Goal: Communication & Community: Answer question/provide support

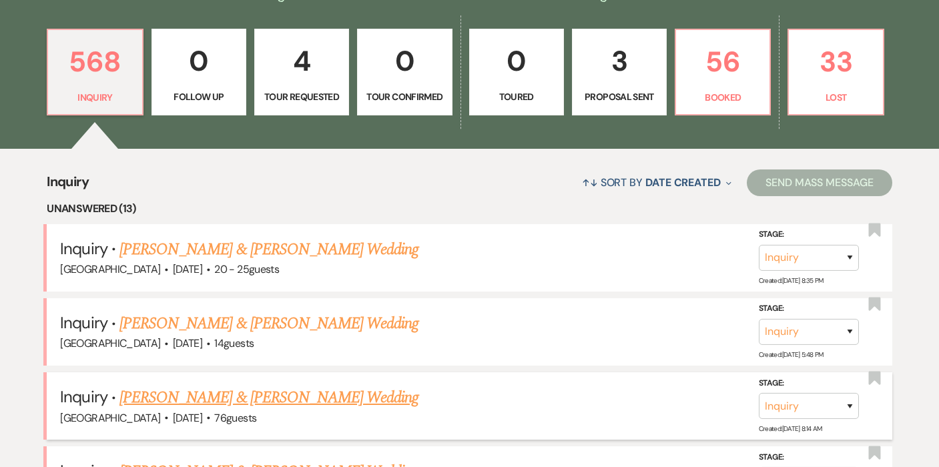
scroll to position [131, 0]
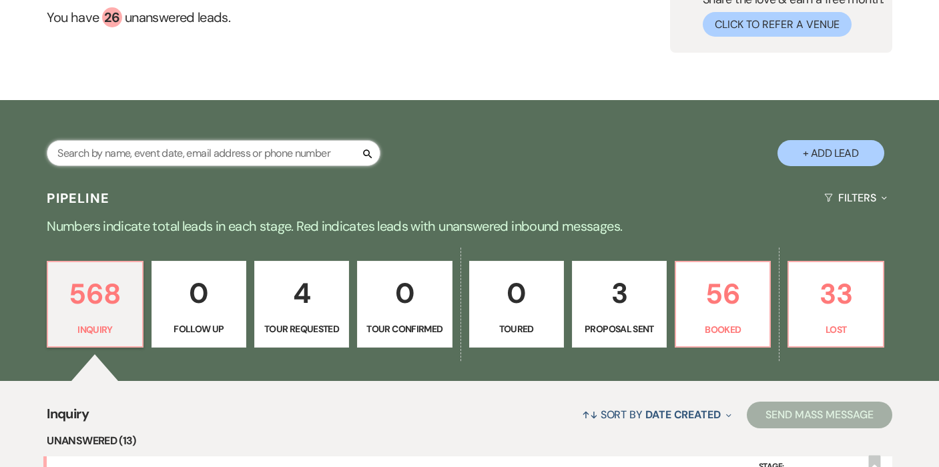
click at [142, 162] on input "text" at bounding box center [214, 153] width 334 height 26
type input "[PERSON_NAME]"
select select "6"
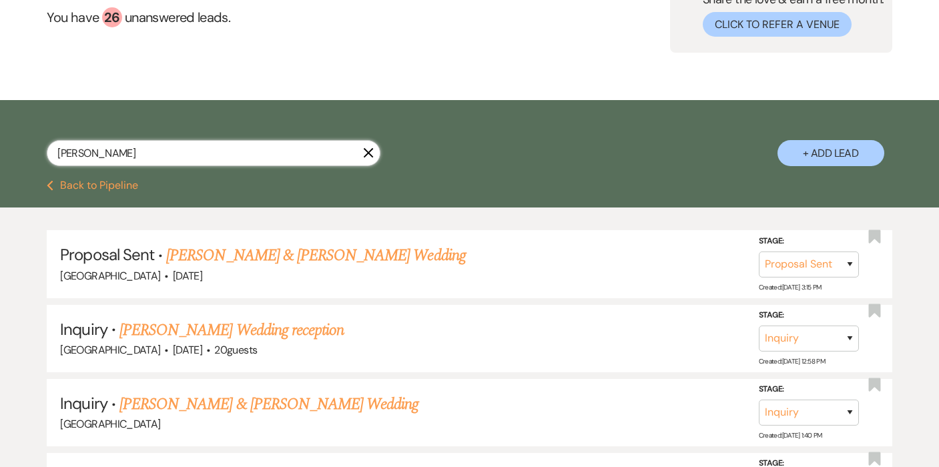
scroll to position [36, 0]
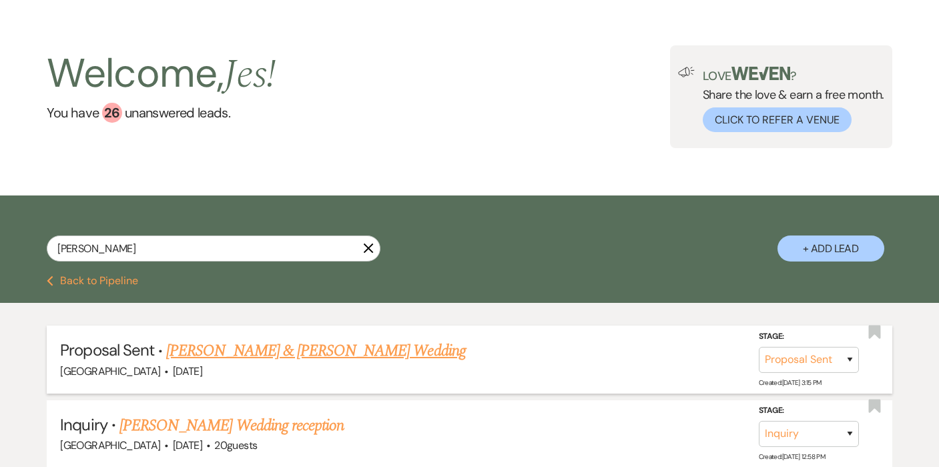
click at [338, 350] on link "[PERSON_NAME] & [PERSON_NAME] Wedding" at bounding box center [315, 351] width 299 height 24
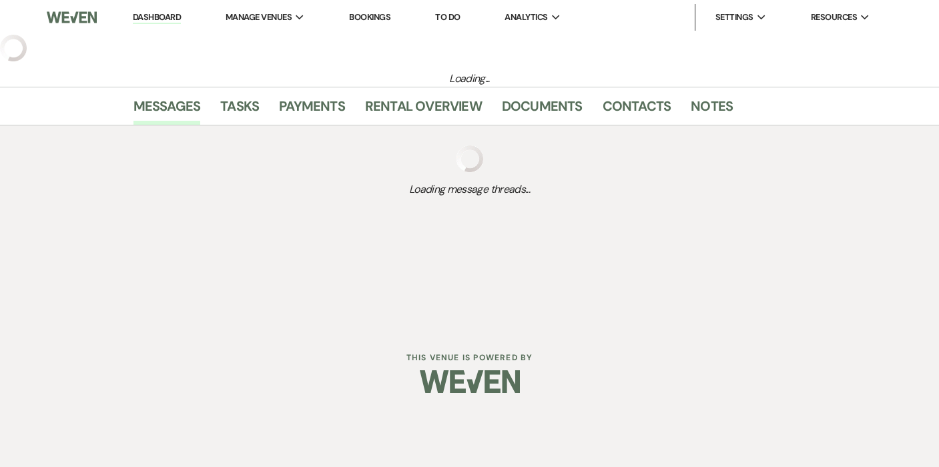
select select "6"
select select "5"
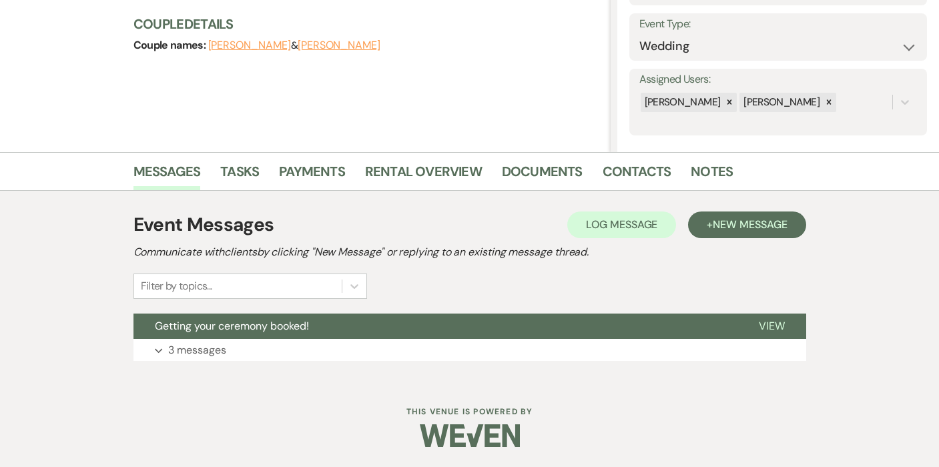
scroll to position [182, 0]
click at [201, 354] on p "3 messages" at bounding box center [197, 350] width 58 height 17
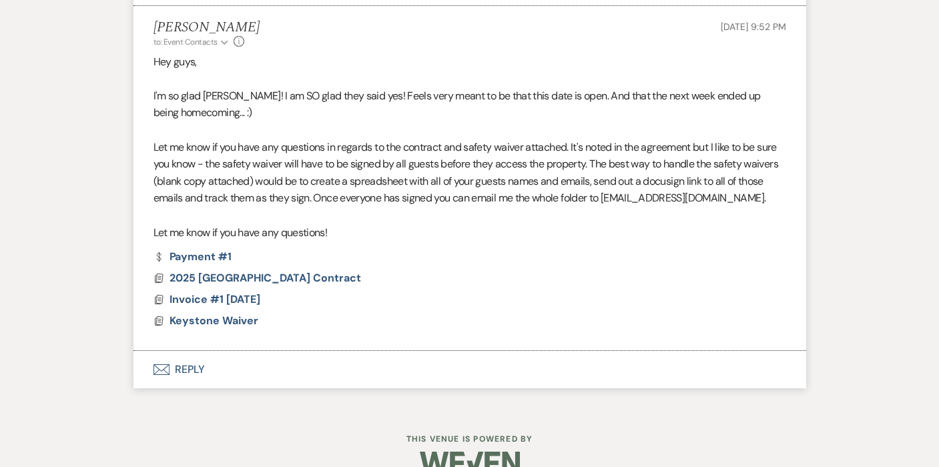
scroll to position [847, 0]
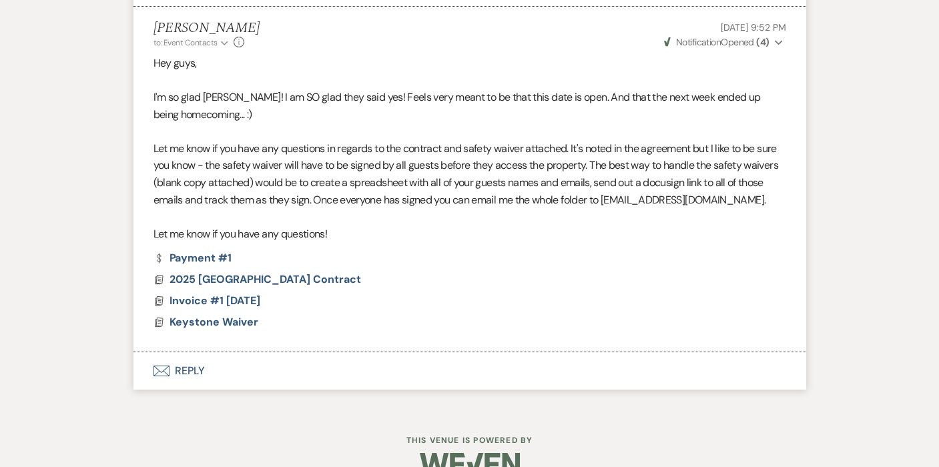
click at [190, 352] on button "Envelope Reply" at bounding box center [469, 370] width 673 height 37
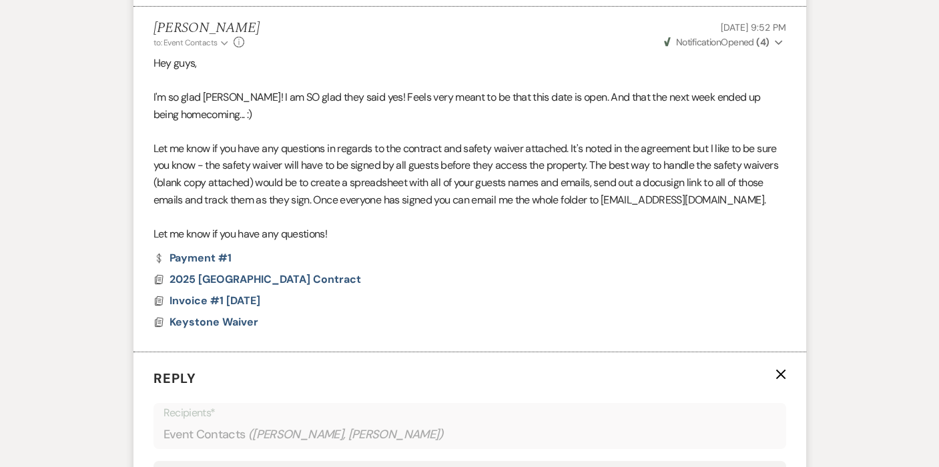
scroll to position [1078, 0]
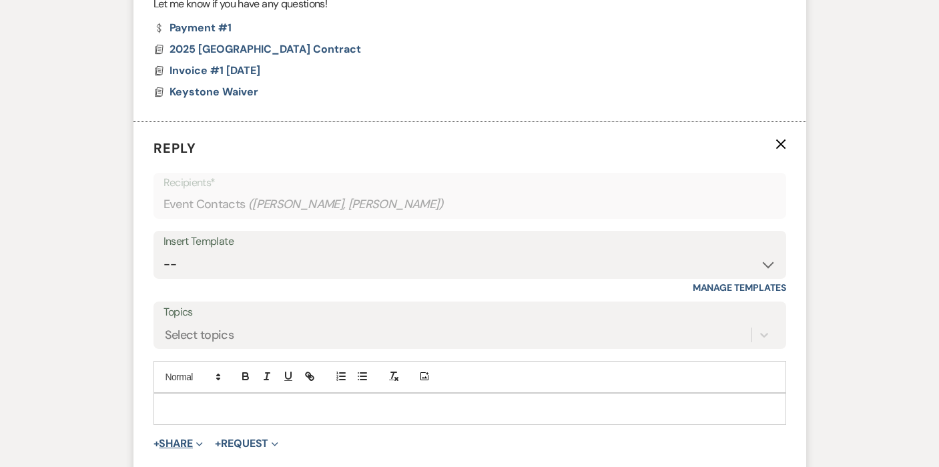
click at [183, 438] on button "+ Share Expand" at bounding box center [178, 443] width 50 height 11
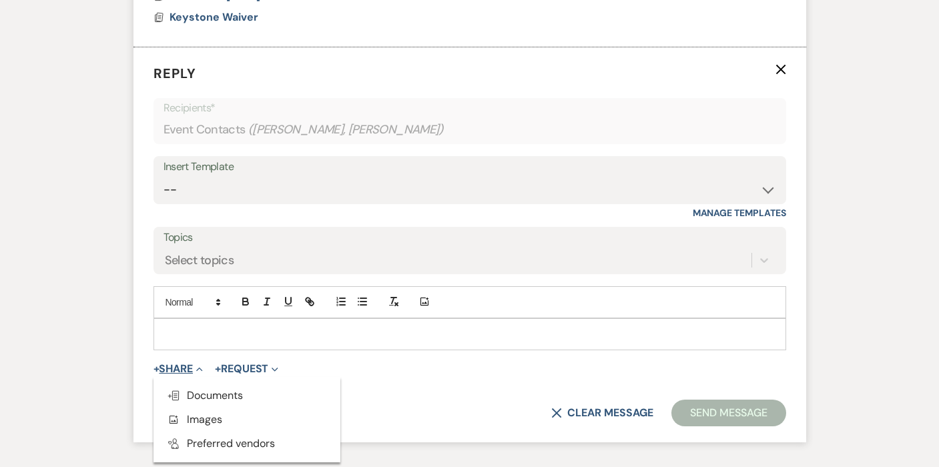
scroll to position [1160, 0]
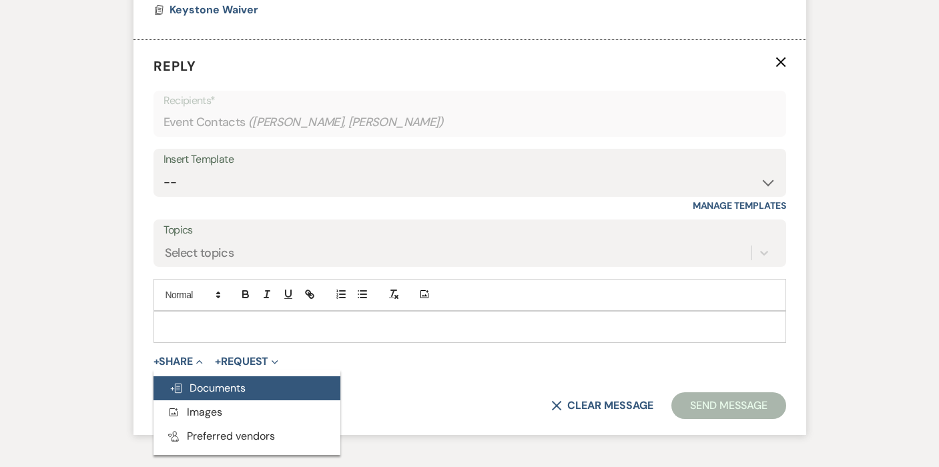
click at [187, 376] on button "Doc Upload Documents" at bounding box center [246, 388] width 187 height 24
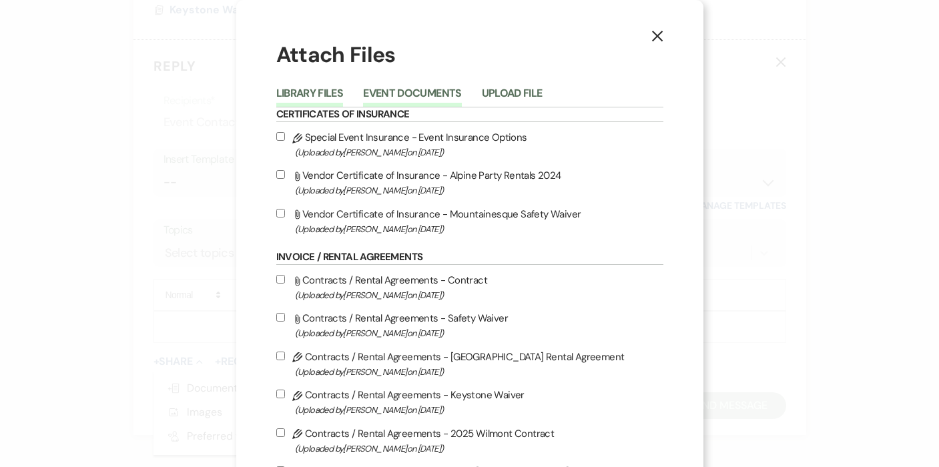
click at [392, 95] on button "Event Documents" at bounding box center [412, 97] width 98 height 19
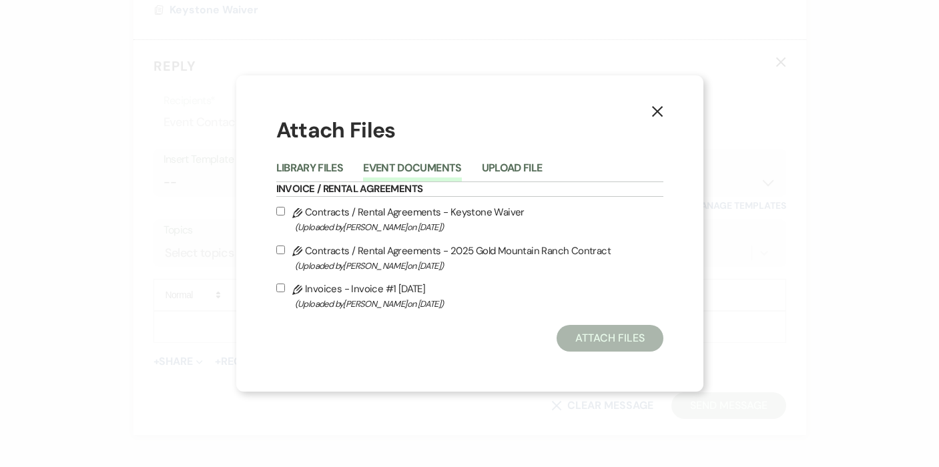
click at [368, 251] on label "Pencil Contracts / Rental Agreements - 2025 Gold Mountain Ranch Contract (Uploa…" at bounding box center [469, 257] width 387 height 31
click at [285, 251] on input "Pencil Contracts / Rental Agreements - 2025 Gold Mountain Ranch Contract (Uploa…" at bounding box center [280, 250] width 9 height 9
checkbox input "true"
click at [358, 220] on span "(Uploaded by [PERSON_NAME] on [DATE] )" at bounding box center [479, 227] width 368 height 15
click at [285, 216] on input "Pencil Contracts / Rental Agreements - Keystone Waiver (Uploaded by [PERSON_NAM…" at bounding box center [280, 211] width 9 height 9
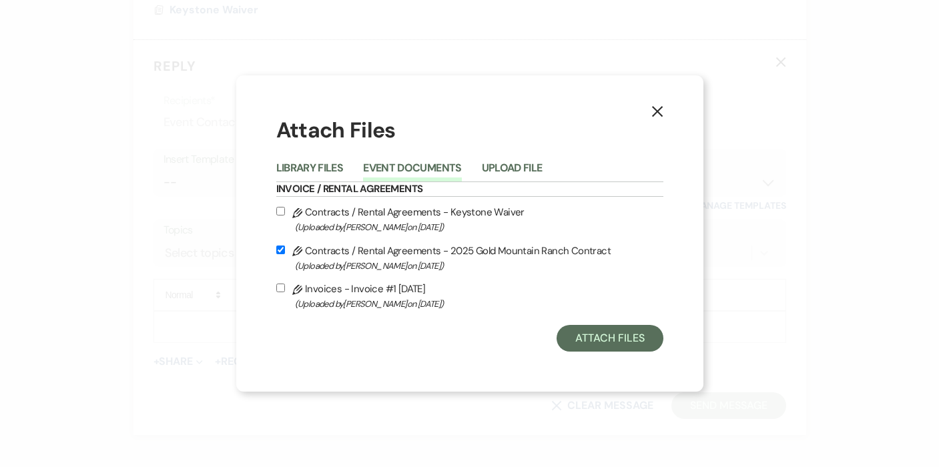
checkbox input "true"
click at [612, 341] on button "Attach Files" at bounding box center [609, 338] width 106 height 27
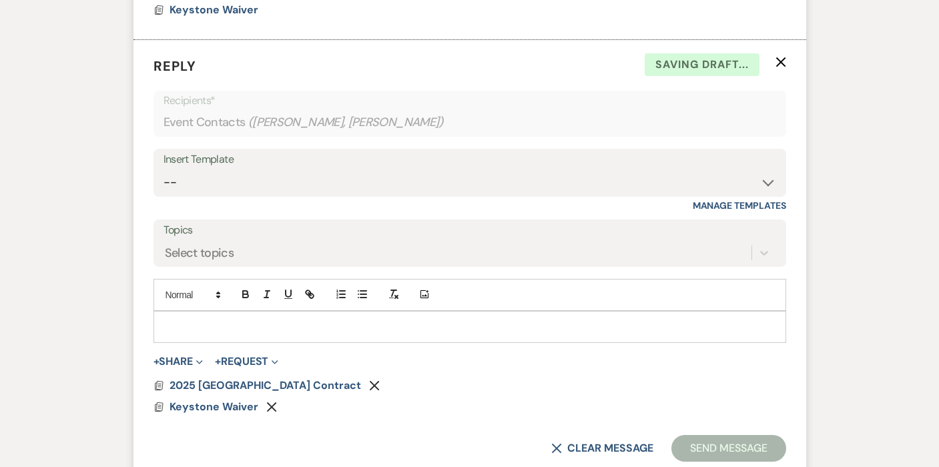
click at [300, 320] on p at bounding box center [469, 327] width 611 height 15
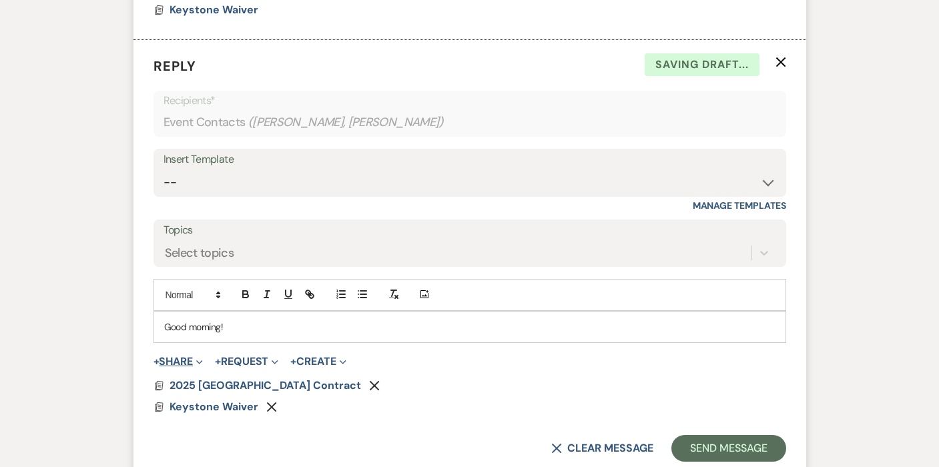
click at [184, 356] on button "+ Share Expand" at bounding box center [178, 361] width 50 height 11
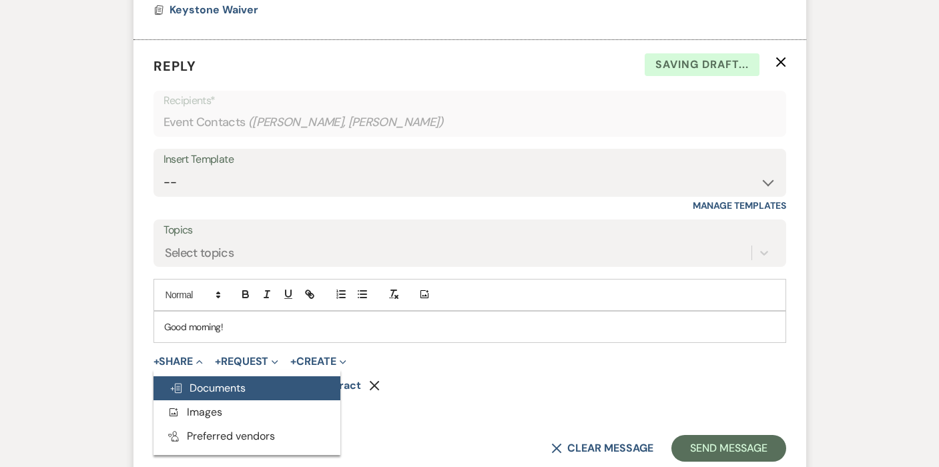
click at [198, 381] on span "Doc Upload Documents" at bounding box center [207, 388] width 76 height 14
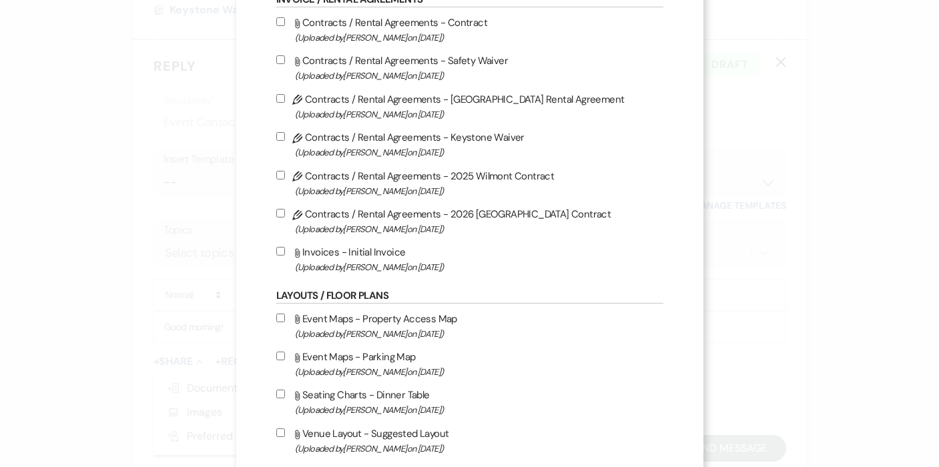
scroll to position [314, 0]
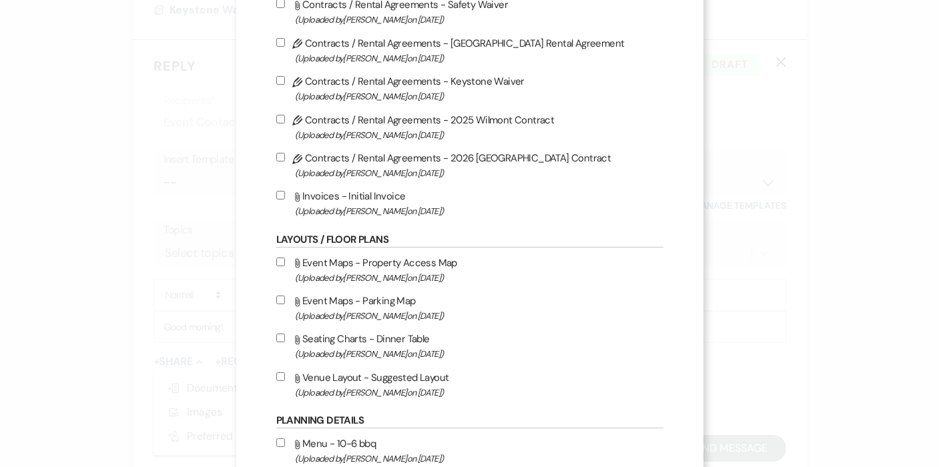
click at [387, 274] on label "Attach File Event Maps - Property Access Map (Uploaded by [PERSON_NAME] on [DAT…" at bounding box center [469, 269] width 387 height 31
click at [285, 266] on input "Attach File Event Maps - Property Access Map (Uploaded by [PERSON_NAME] on [DAT…" at bounding box center [280, 262] width 9 height 9
checkbox input "true"
click at [758, 258] on div "X Attach Files Library Files Event Documents Upload File Certificates of Insura…" at bounding box center [469, 233] width 939 height 467
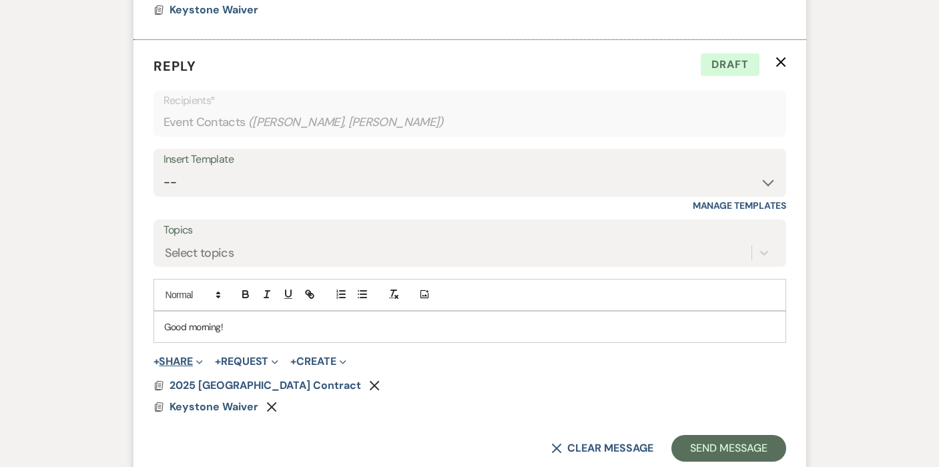
click at [184, 356] on button "+ Share Expand" at bounding box center [178, 361] width 50 height 11
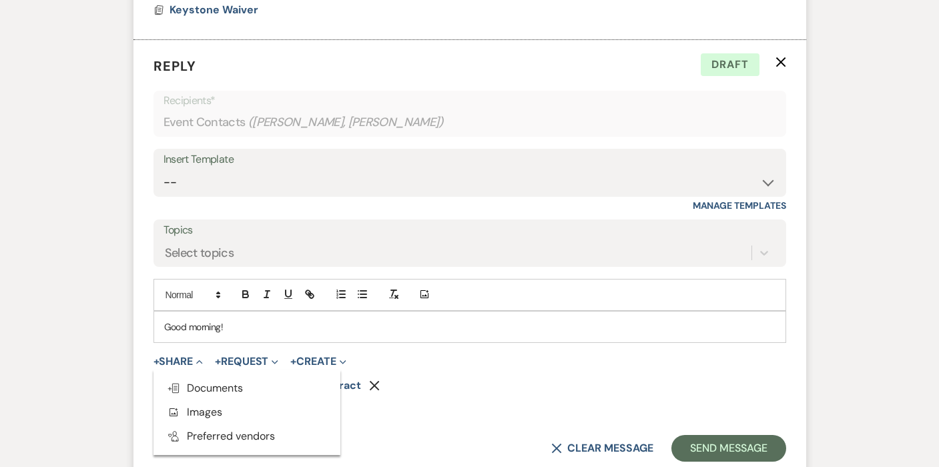
click at [490, 380] on div "Docs 2025 [GEOGRAPHIC_DATA] Contract Remove" at bounding box center [469, 385] width 633 height 11
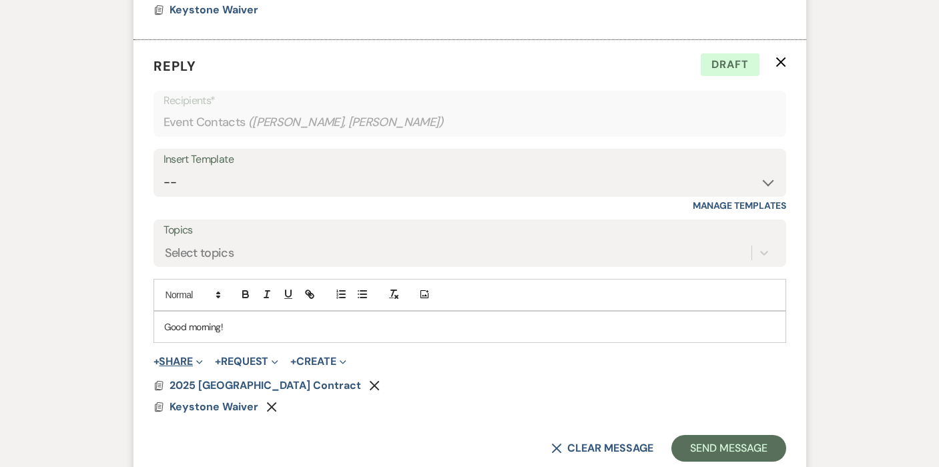
click at [184, 356] on button "+ Share Expand" at bounding box center [178, 361] width 50 height 11
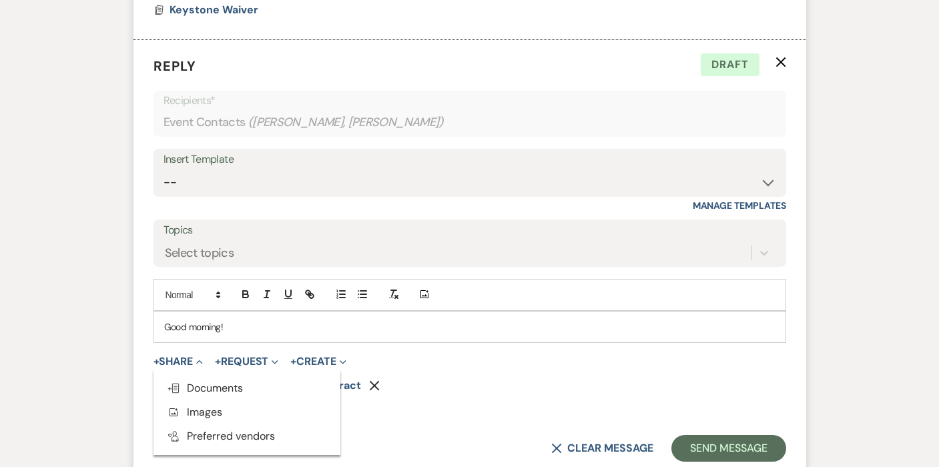
click at [522, 343] on form "Reply X Draft Recipients* Event Contacts ( [PERSON_NAME], [PERSON_NAME] ) Inser…" at bounding box center [469, 259] width 673 height 438
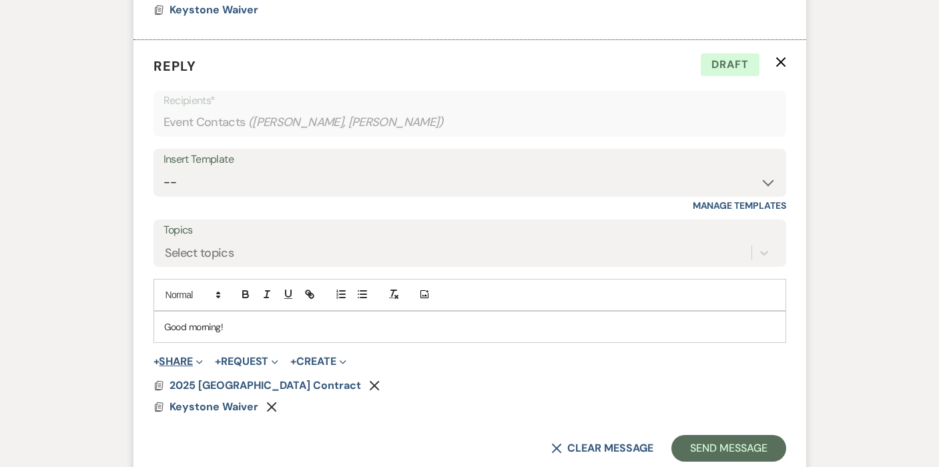
click at [199, 354] on span "Expand" at bounding box center [198, 361] width 10 height 14
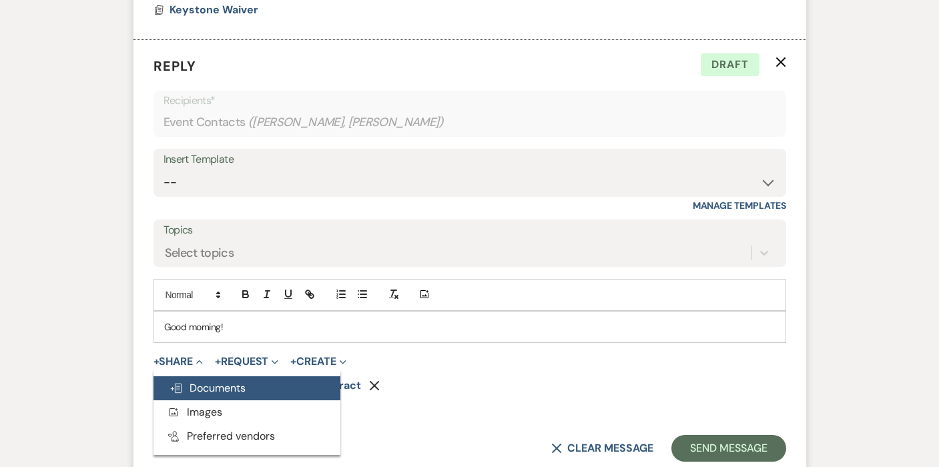
click at [201, 381] on span "Doc Upload Documents" at bounding box center [207, 388] width 76 height 14
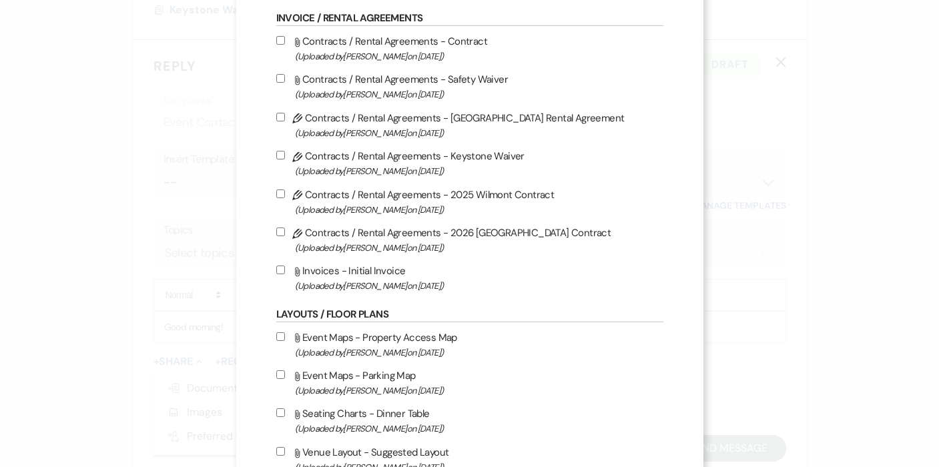
scroll to position [245, 0]
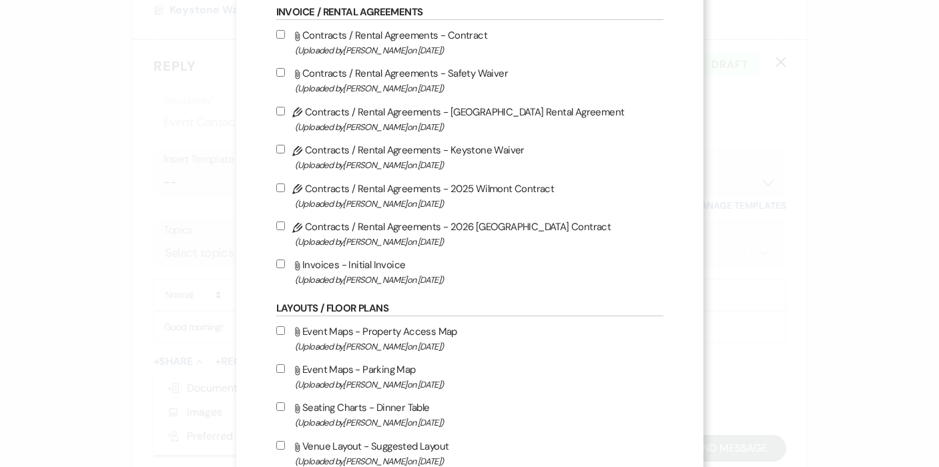
click at [344, 354] on span "(Uploaded by [PERSON_NAME] on [DATE] )" at bounding box center [479, 346] width 368 height 15
click at [285, 335] on input "Attach File Event Maps - Property Access Map (Uploaded by [PERSON_NAME] on [DAT…" at bounding box center [280, 330] width 9 height 9
checkbox input "true"
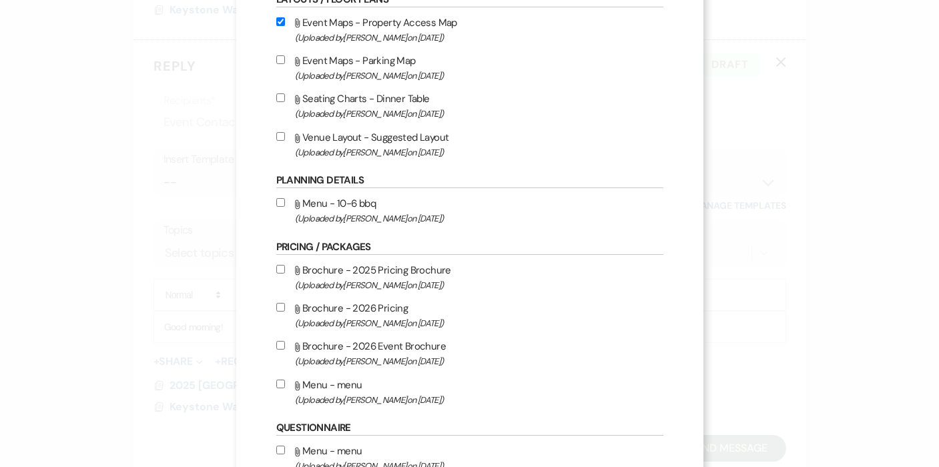
scroll to position [653, 0]
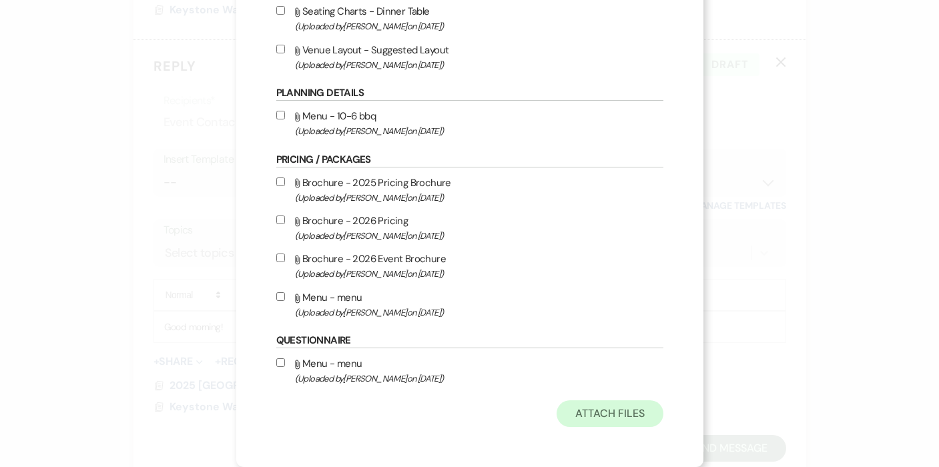
click at [606, 418] on button "Attach Files" at bounding box center [609, 413] width 106 height 27
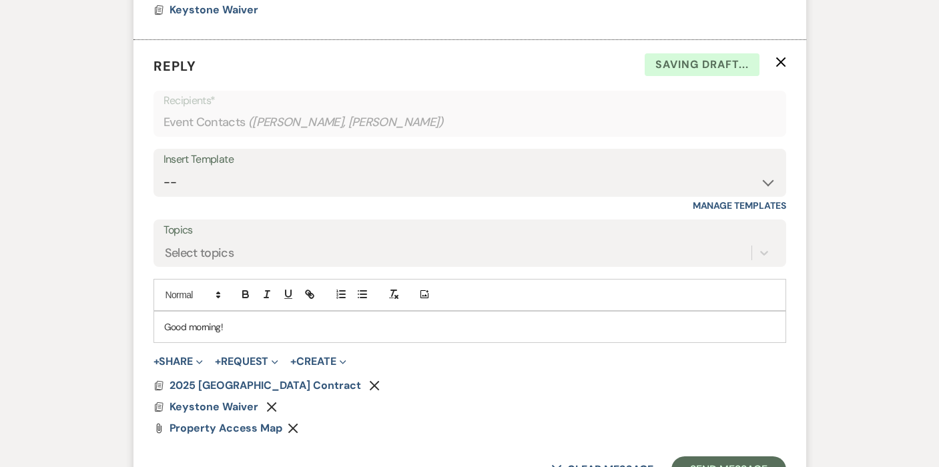
click at [245, 320] on p "Good morning!" at bounding box center [469, 327] width 611 height 15
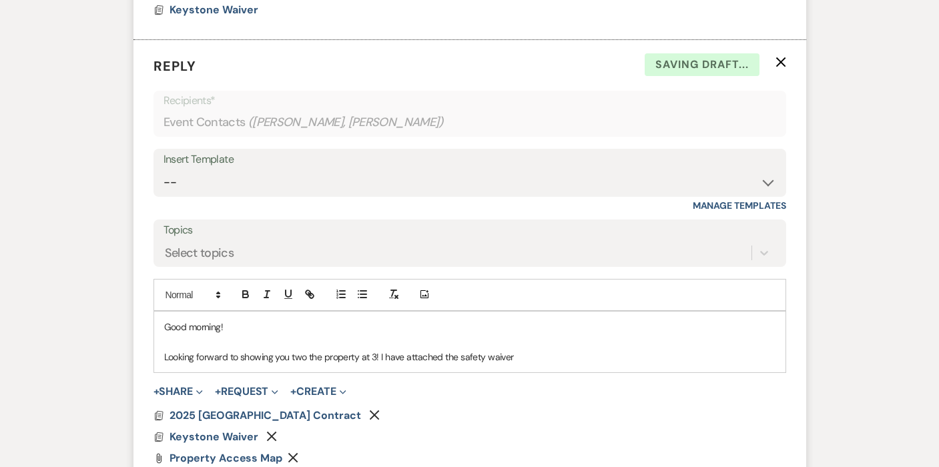
click at [460, 350] on p "Looking forward to showing you two the property at 3! I have attached the safet…" at bounding box center [469, 357] width 611 height 15
click at [590, 350] on p "Looking forward to showing you two the property at 3! I have attached the Keyst…" at bounding box center [469, 357] width 611 height 15
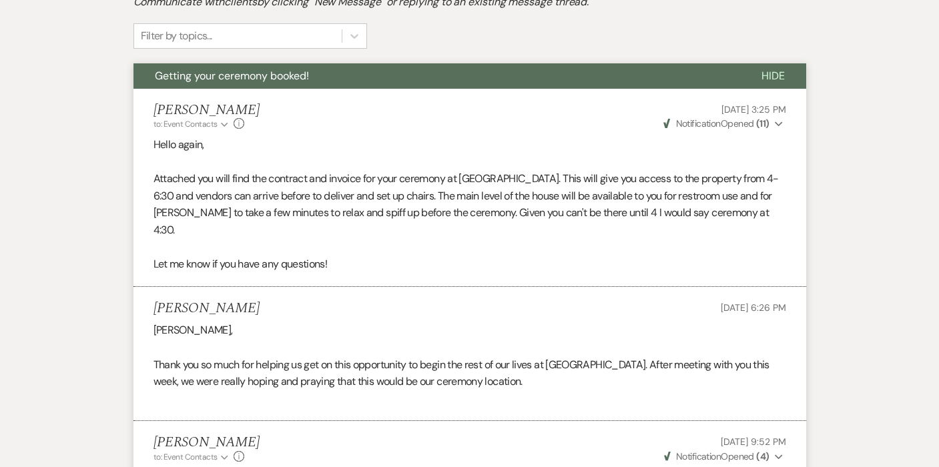
scroll to position [230, 0]
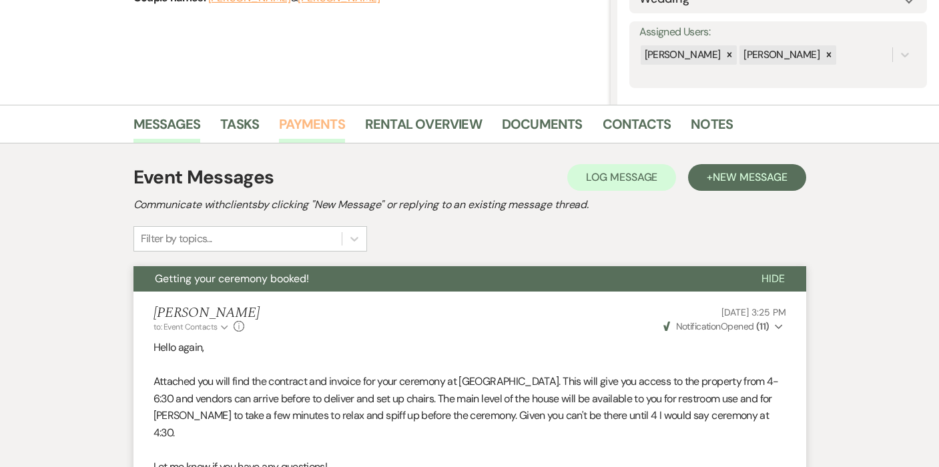
click at [318, 119] on link "Payments" at bounding box center [312, 127] width 66 height 29
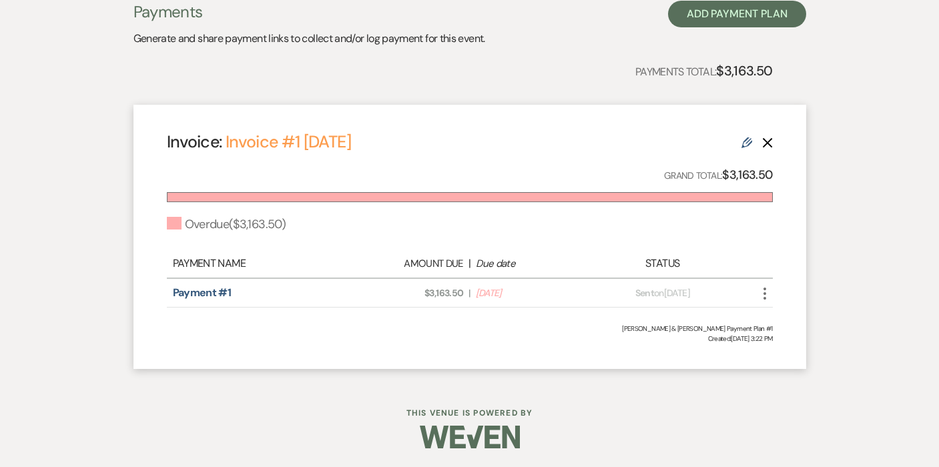
scroll to position [399, 0]
drag, startPoint x: 771, startPoint y: 71, endPoint x: 718, endPoint y: 71, distance: 52.7
click at [718, 71] on strong "$3,163.50" at bounding box center [744, 71] width 56 height 17
copy p "$3,163.50"
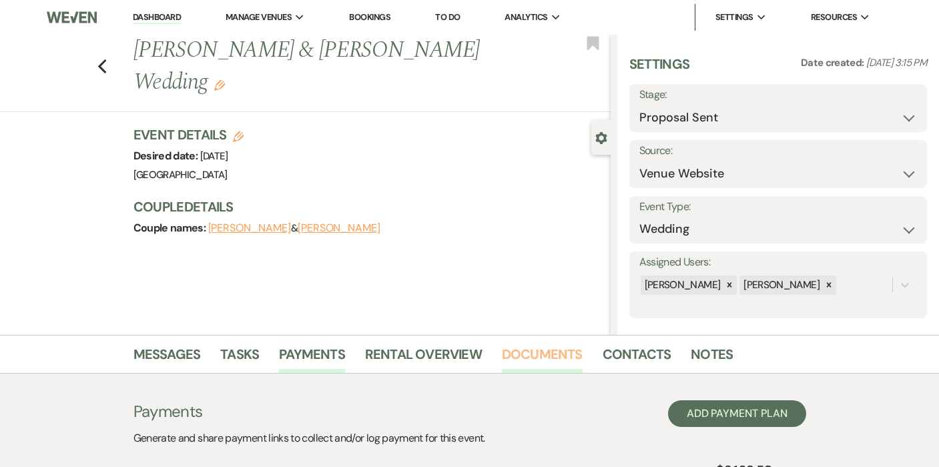
scroll to position [0, 0]
click at [629, 350] on link "Contacts" at bounding box center [636, 358] width 69 height 29
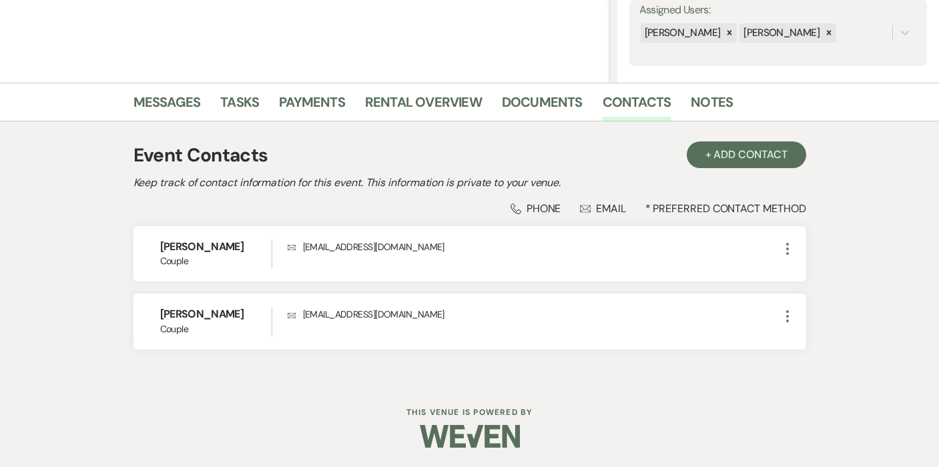
scroll to position [252, 0]
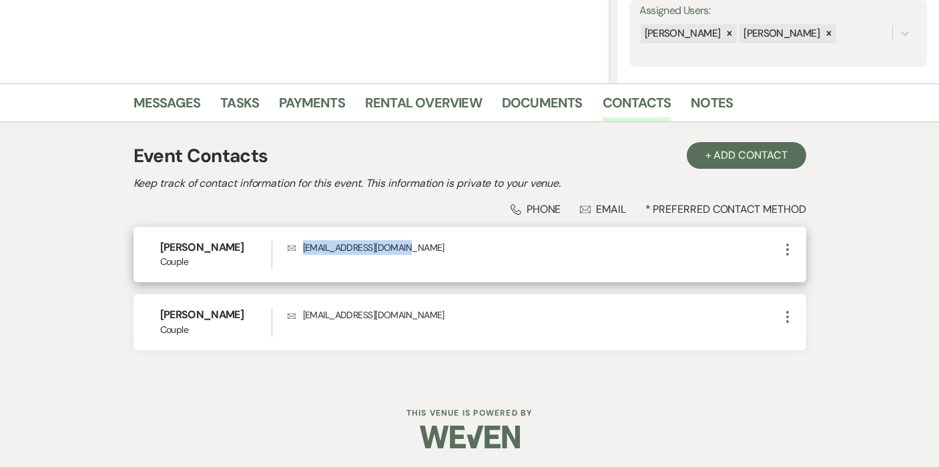
drag, startPoint x: 413, startPoint y: 248, endPoint x: 302, endPoint y: 247, distance: 110.8
click at [302, 247] on p "Envelope [EMAIL_ADDRESS][DOMAIN_NAME]" at bounding box center [534, 247] width 492 height 15
copy p "[EMAIL_ADDRESS][DOMAIN_NAME]"
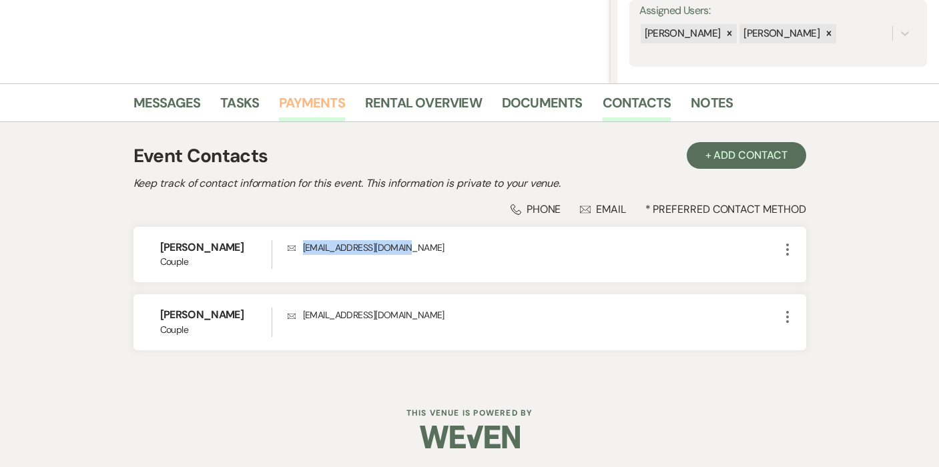
click at [310, 105] on link "Payments" at bounding box center [312, 106] width 66 height 29
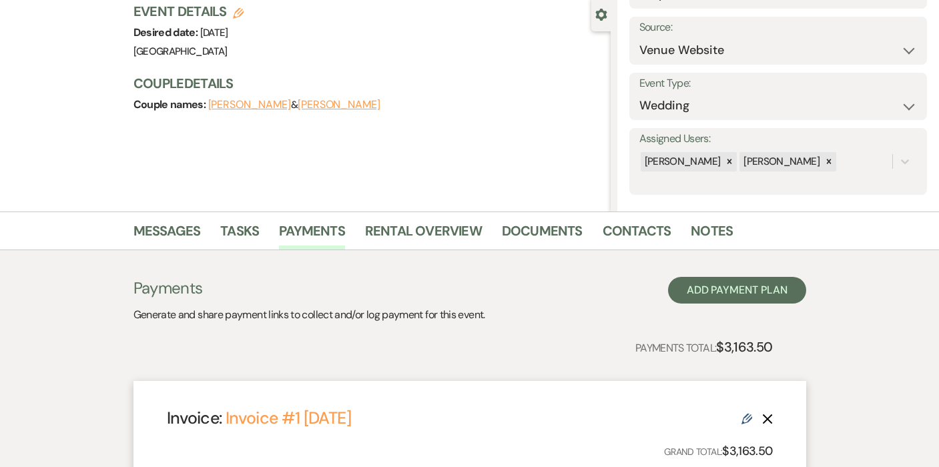
scroll to position [189, 0]
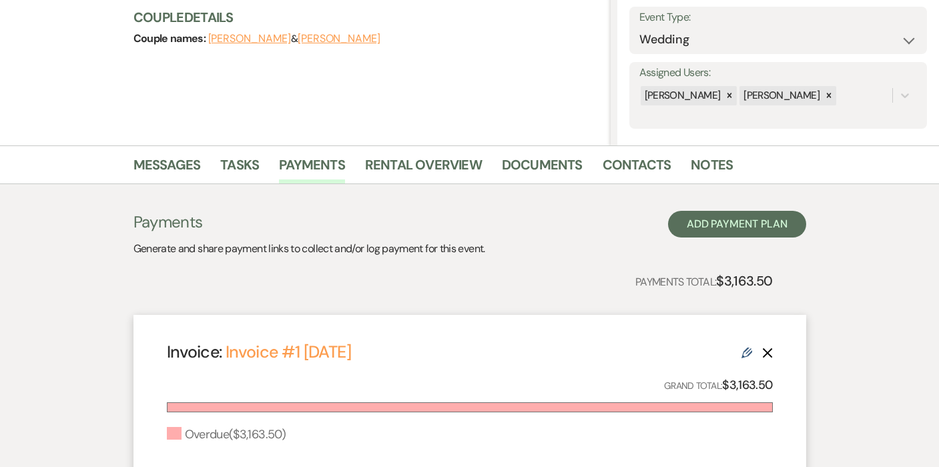
drag, startPoint x: 771, startPoint y: 280, endPoint x: 720, endPoint y: 280, distance: 51.4
click at [720, 280] on strong "$3,163.50" at bounding box center [744, 280] width 56 height 17
copy p "$3,163.50"
click at [181, 157] on link "Messages" at bounding box center [166, 168] width 67 height 29
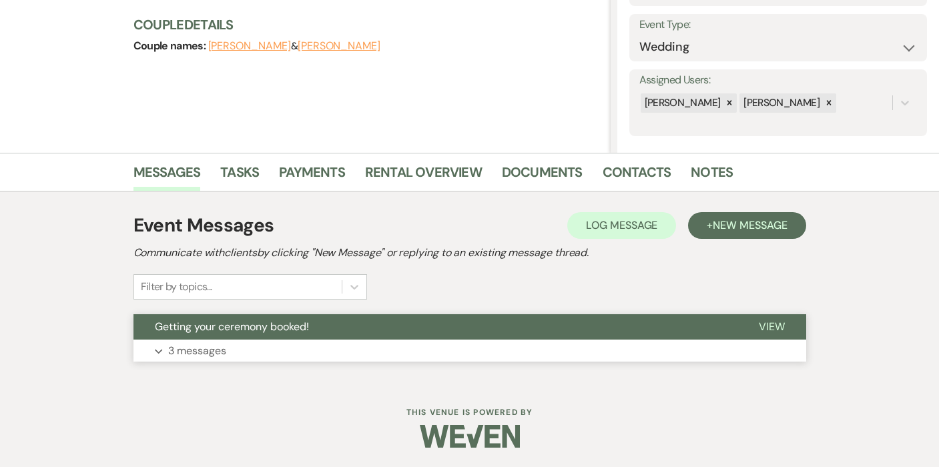
click at [187, 348] on p "3 messages" at bounding box center [197, 350] width 58 height 17
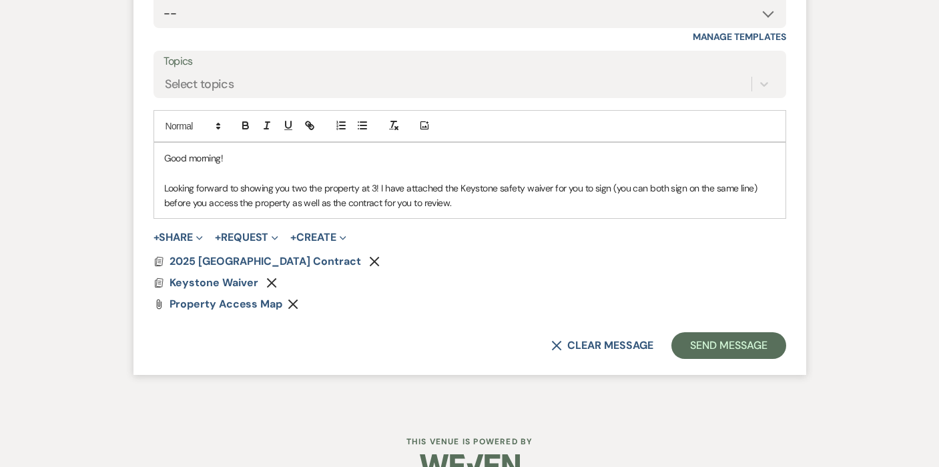
scroll to position [1328, 0]
click at [509, 181] on div "Good morning! Looking forward to showing you two the property at 3! I have atta…" at bounding box center [469, 181] width 631 height 76
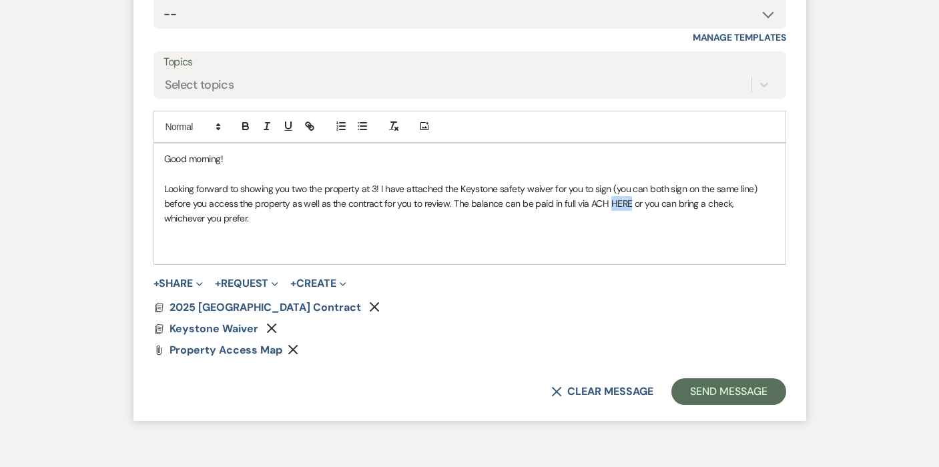
drag, startPoint x: 627, startPoint y: 173, endPoint x: 608, endPoint y: 175, distance: 18.8
click at [608, 181] on p "Looking forward to showing you two the property at 3! I have attached the Keyst…" at bounding box center [469, 203] width 611 height 45
click at [310, 120] on icon "button" at bounding box center [310, 126] width 12 height 12
paste input "[URL][DOMAIN_NAME]"
type input "[URL][DOMAIN_NAME]"
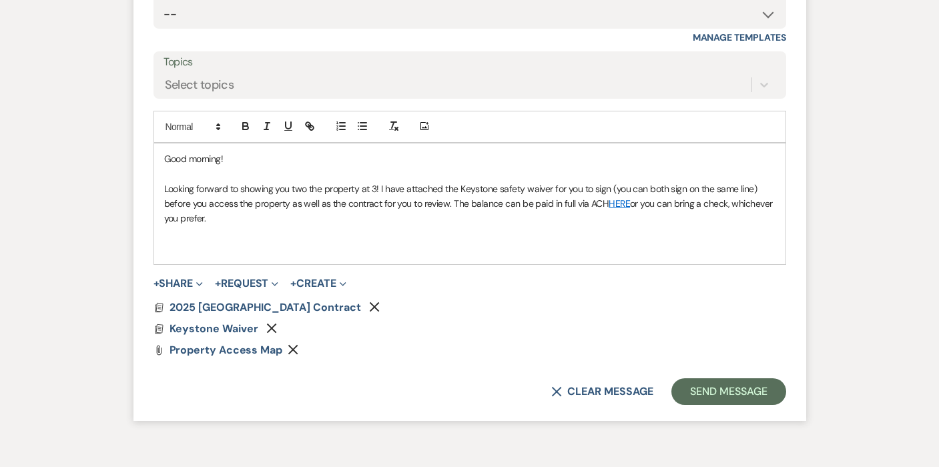
click at [208, 241] on p at bounding box center [469, 248] width 611 height 15
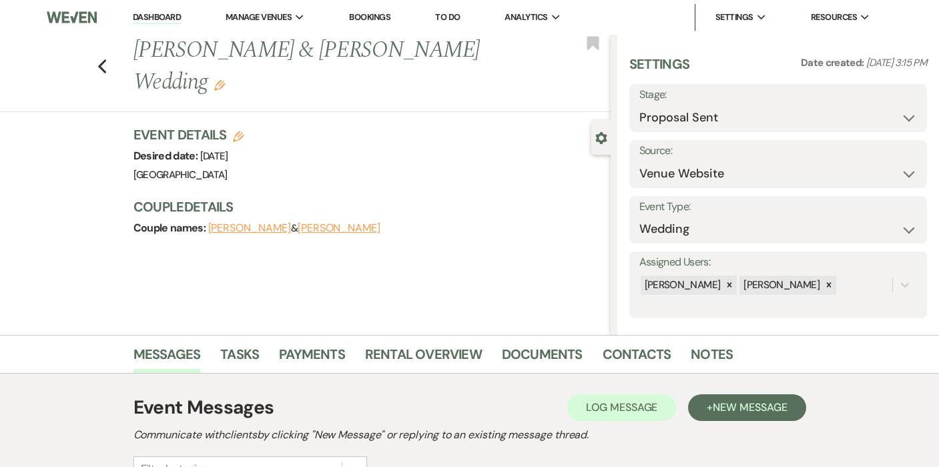
scroll to position [0, 0]
click at [105, 71] on icon "Previous" at bounding box center [102, 67] width 10 height 16
select select "6"
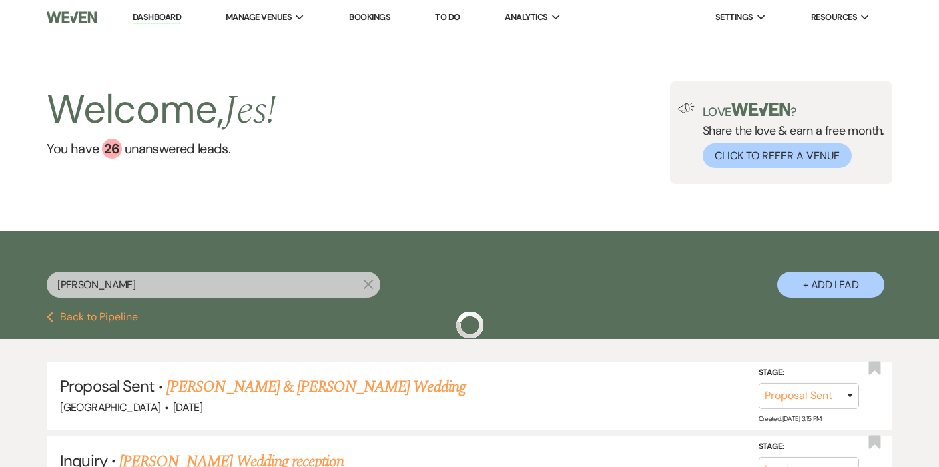
scroll to position [36, 0]
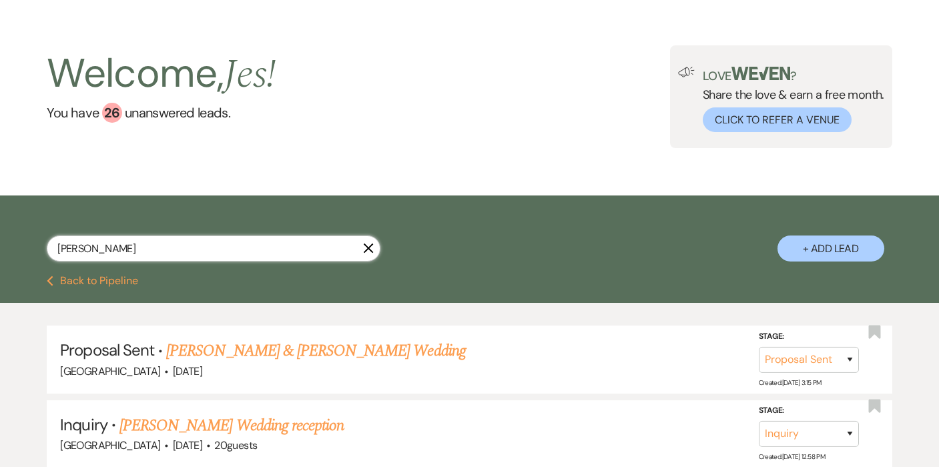
click at [144, 250] on input "[PERSON_NAME]" at bounding box center [214, 249] width 334 height 26
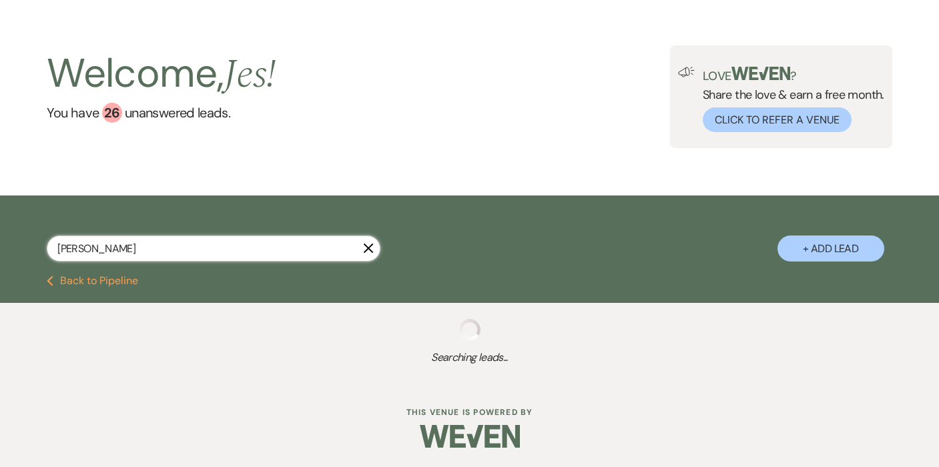
scroll to position [33, 0]
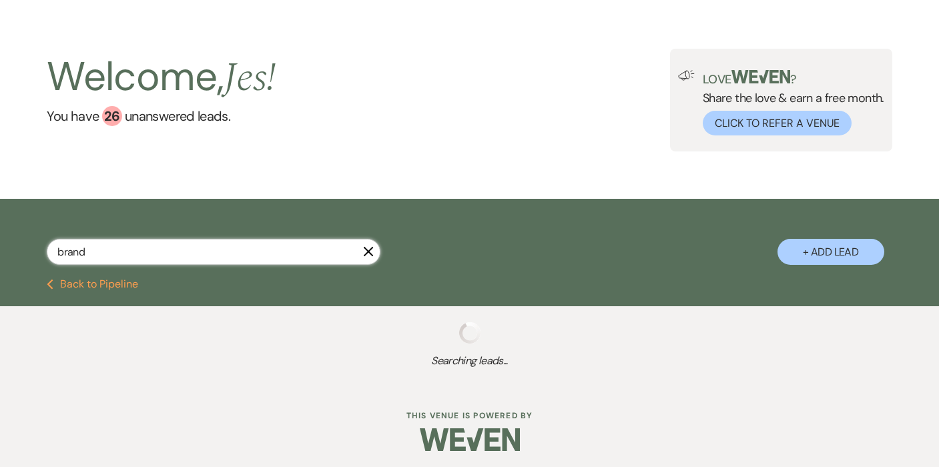
type input "[PERSON_NAME]"
select select "8"
select select "4"
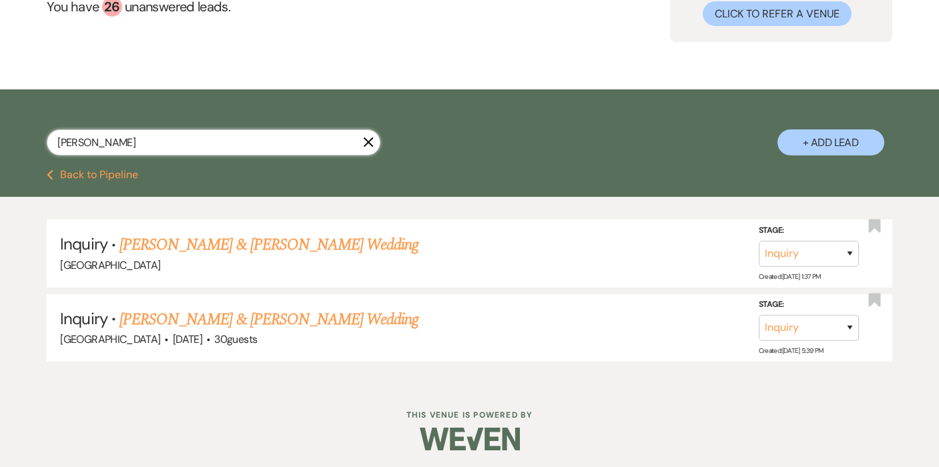
scroll to position [141, 0]
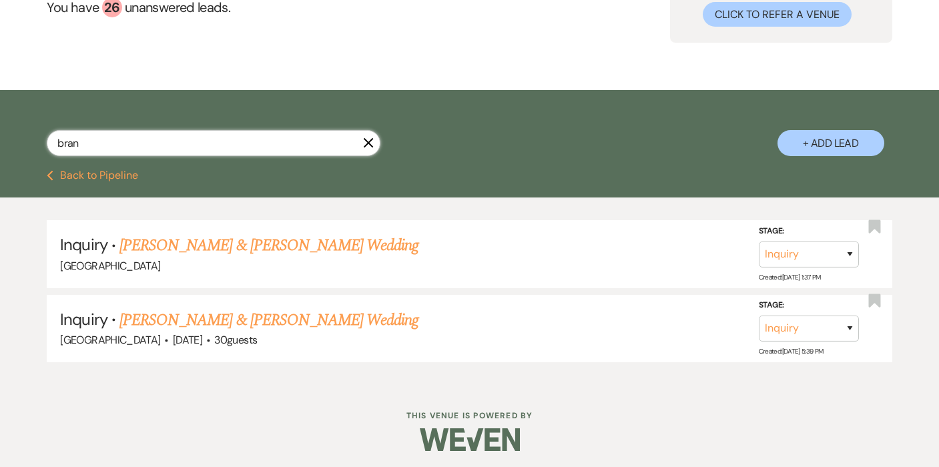
type input "bra"
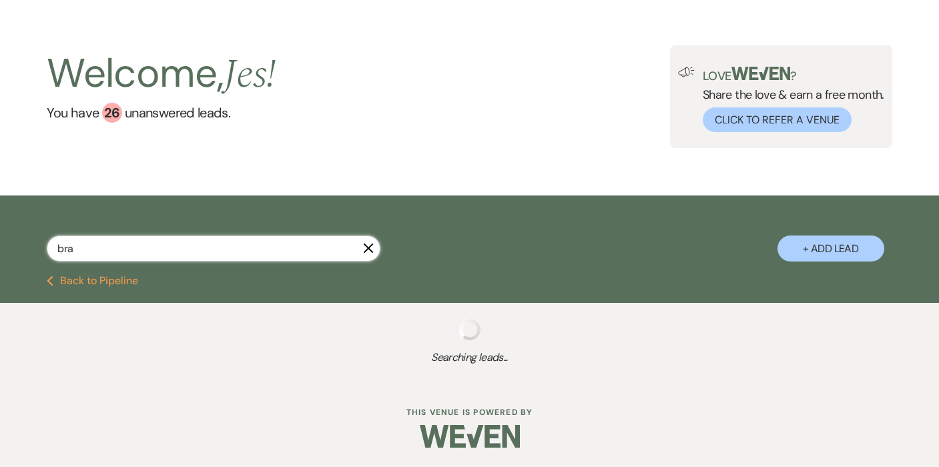
select select "8"
select select "4"
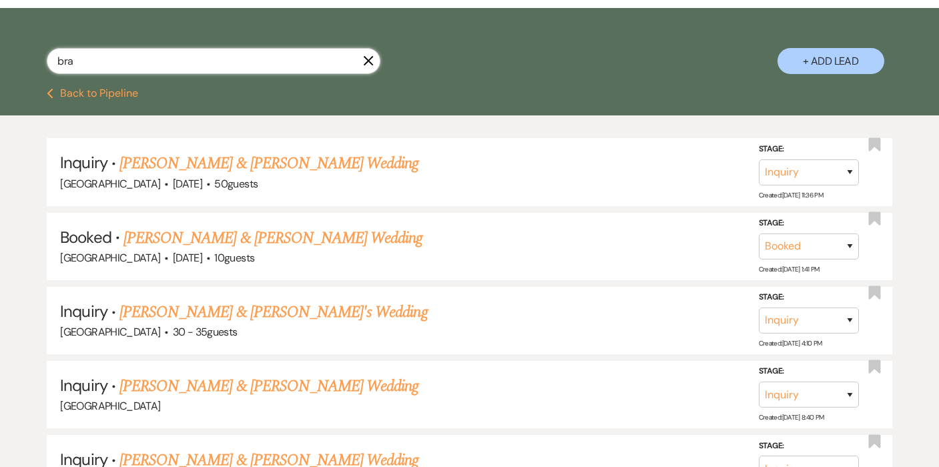
scroll to position [253, 0]
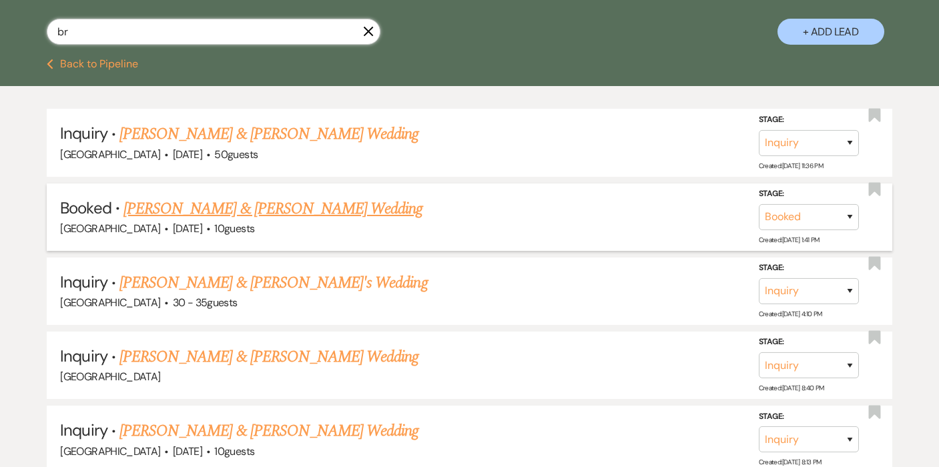
type input "b"
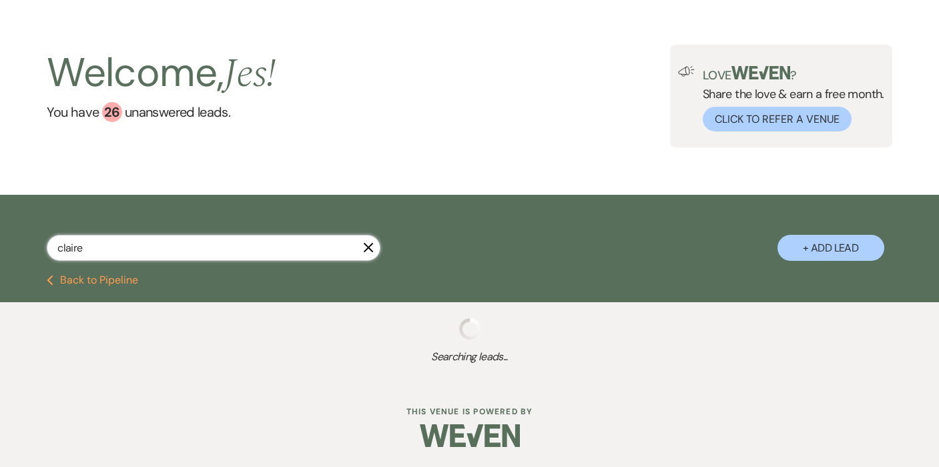
scroll to position [36, 0]
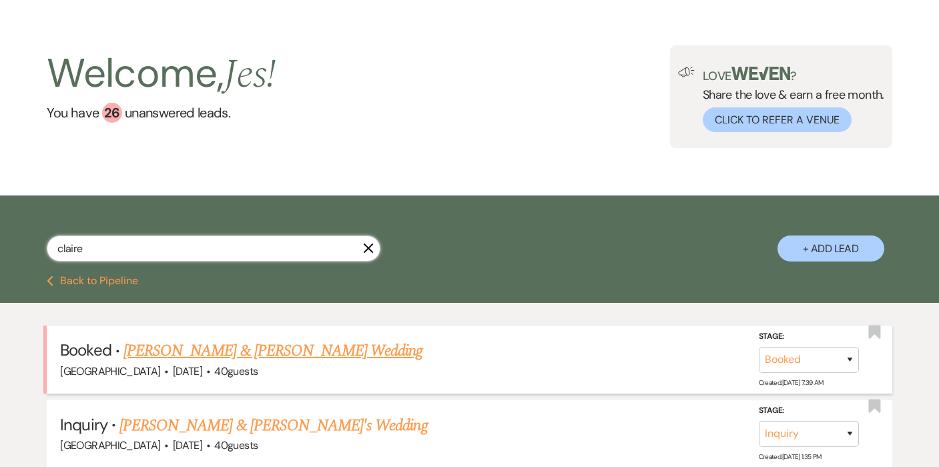
type input "[PERSON_NAME]"
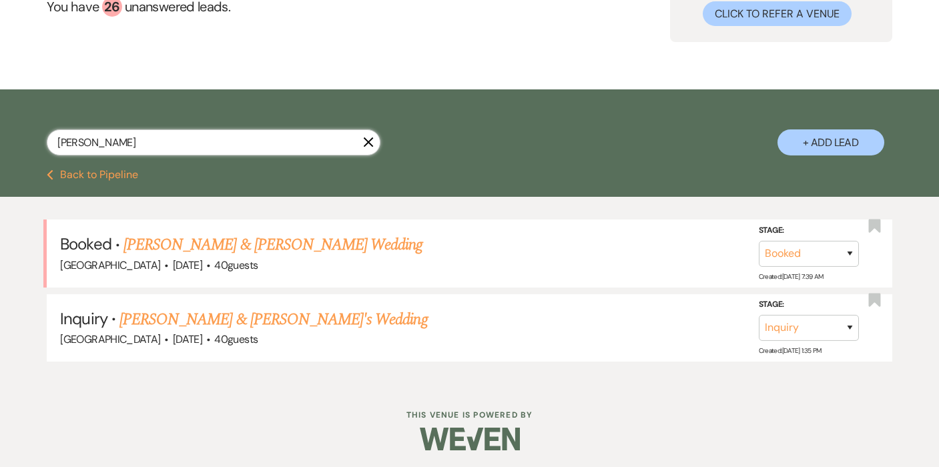
scroll to position [141, 0]
